Goal: Book appointment/travel/reservation

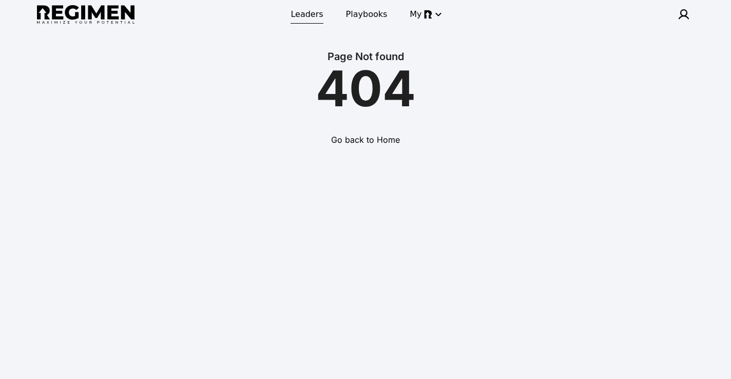
click at [304, 21] on link "Leaders" at bounding box center [306, 14] width 45 height 18
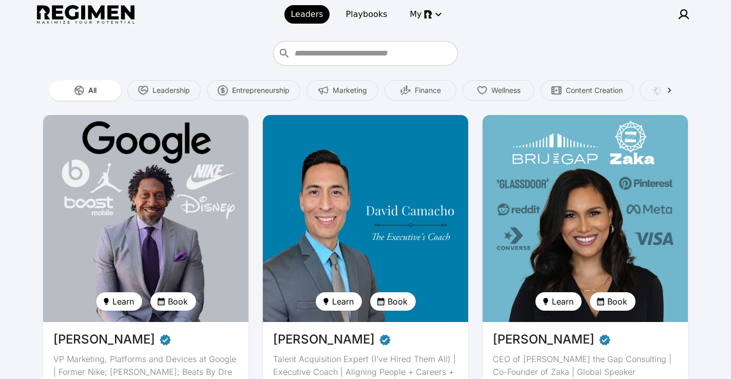
click at [334, 212] on img at bounding box center [365, 218] width 211 height 213
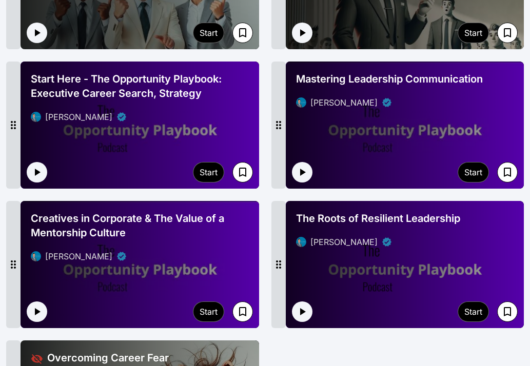
scroll to position [1566, 0]
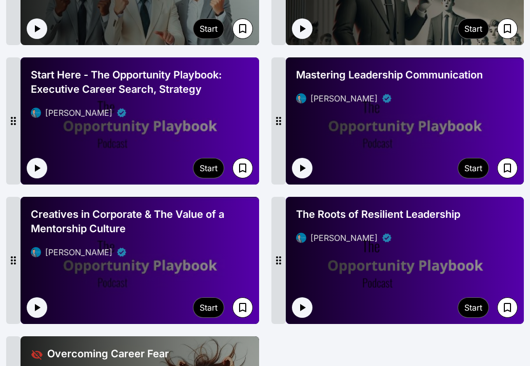
click at [394, 253] on div at bounding box center [405, 260] width 239 height 127
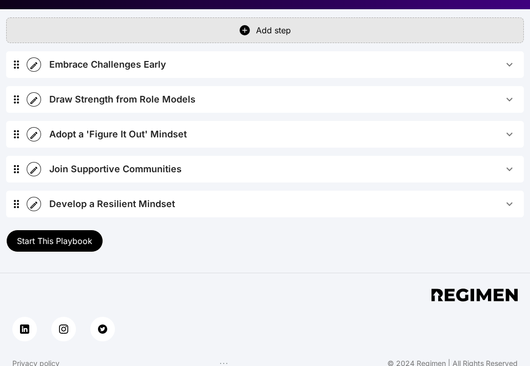
scroll to position [268, 0]
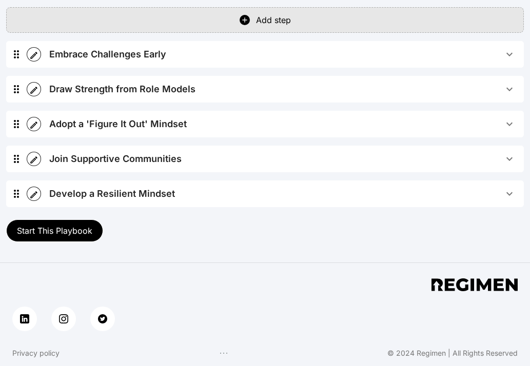
click at [63, 232] on span "Start This Playbook" at bounding box center [54, 231] width 75 height 10
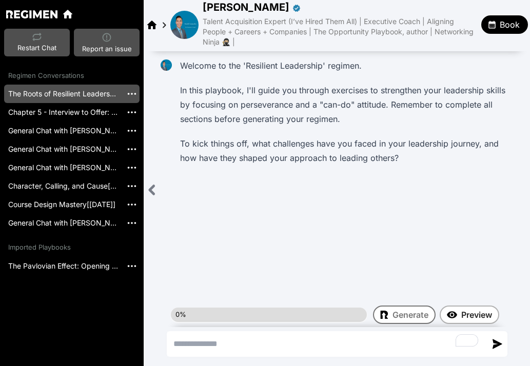
click at [505, 29] on span "Book" at bounding box center [510, 24] width 20 height 12
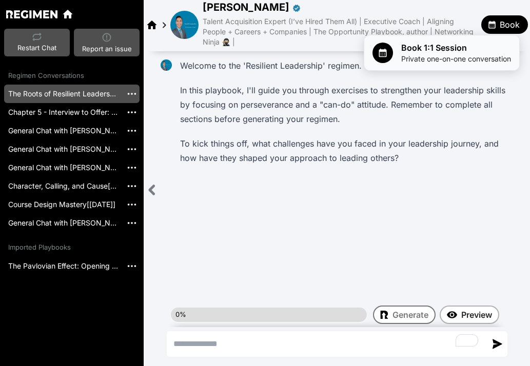
click at [441, 50] on span "Book 1:1 Session" at bounding box center [456, 48] width 110 height 12
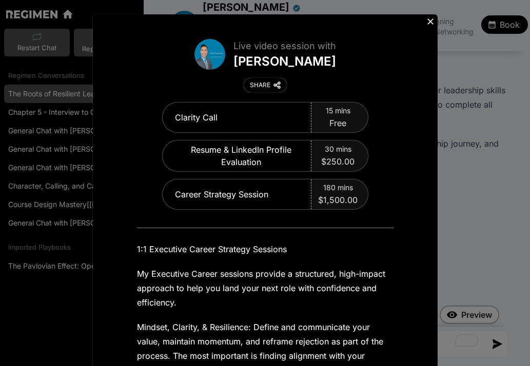
click at [429, 21] on icon at bounding box center [430, 21] width 10 height 10
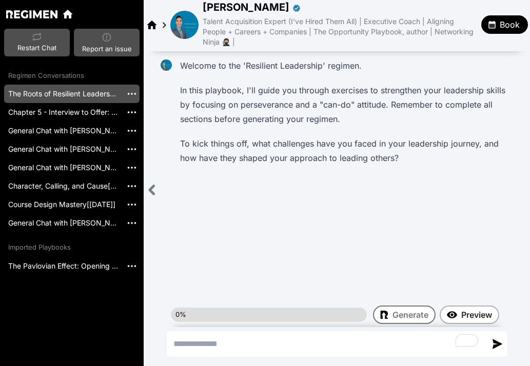
click at [184, 24] on img at bounding box center [184, 25] width 28 height 28
